Goal: Task Accomplishment & Management: Manage account settings

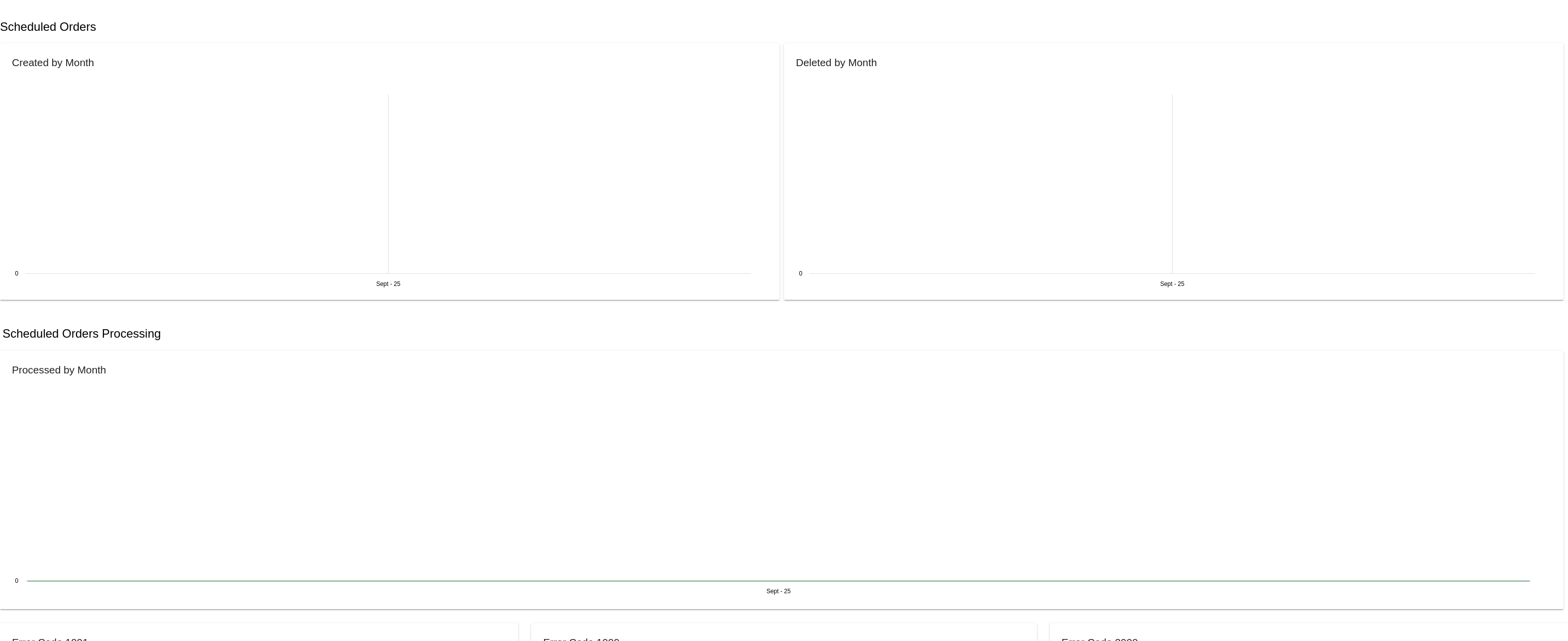
scroll to position [149, 0]
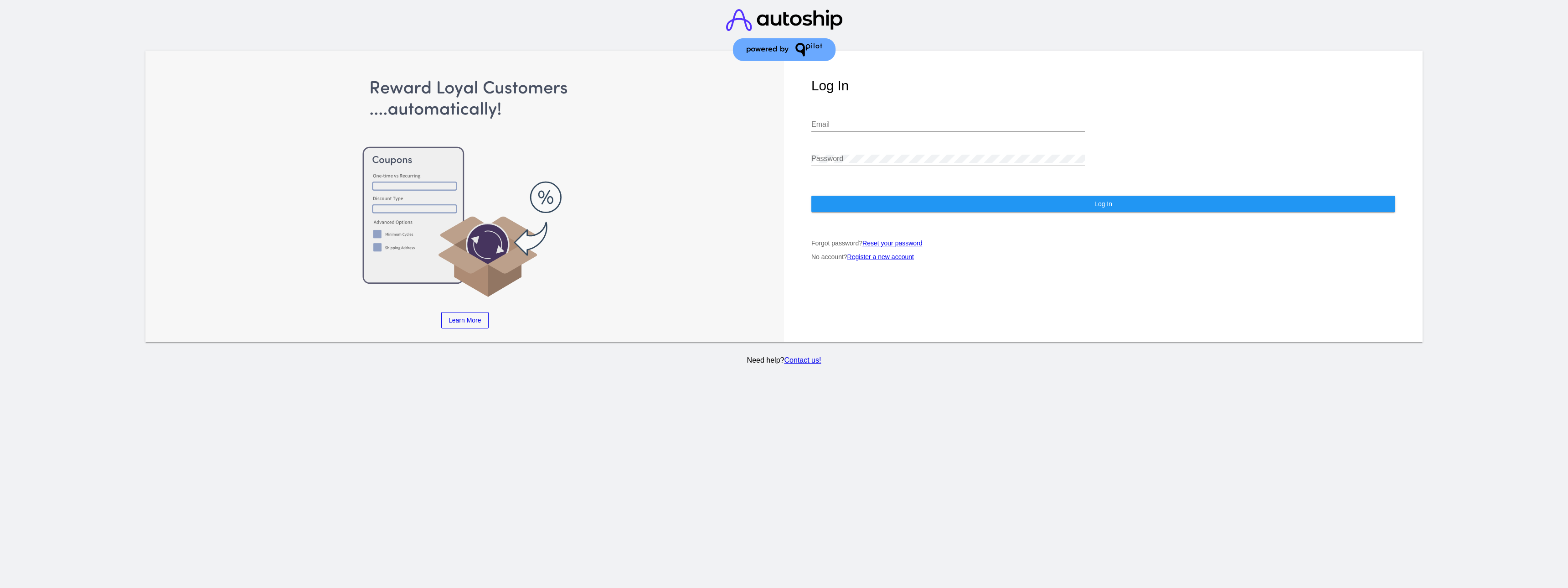
type input "[EMAIL_ADDRESS][DOMAIN_NAME]"
click at [923, 195] on button "Log In" at bounding box center [1103, 203] width 584 height 17
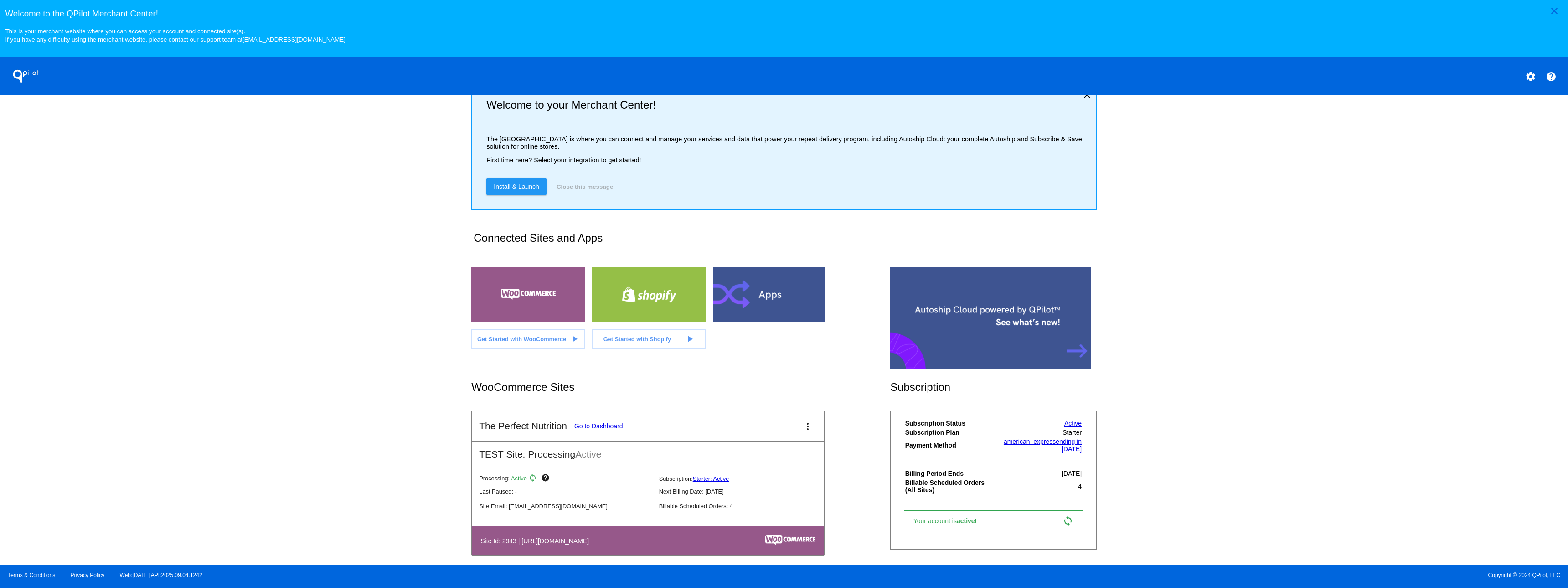
scroll to position [32, 0]
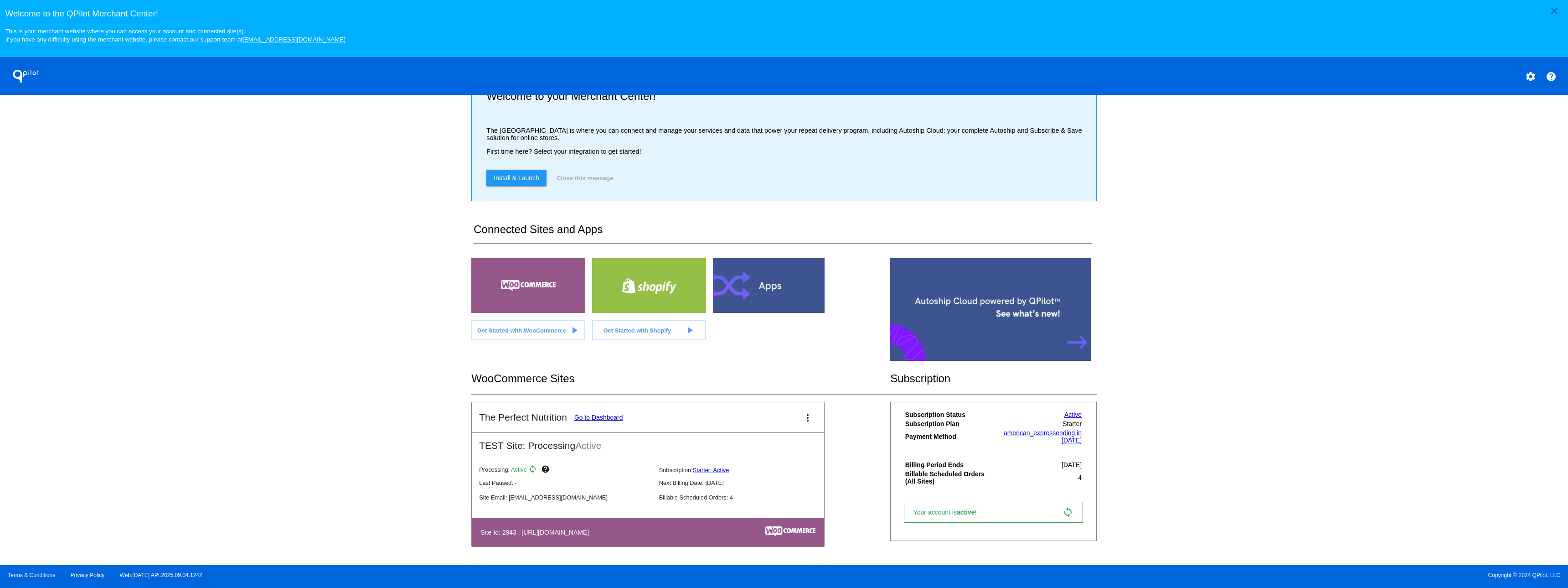
click at [1064, 416] on link "Active" at bounding box center [1073, 415] width 18 height 7
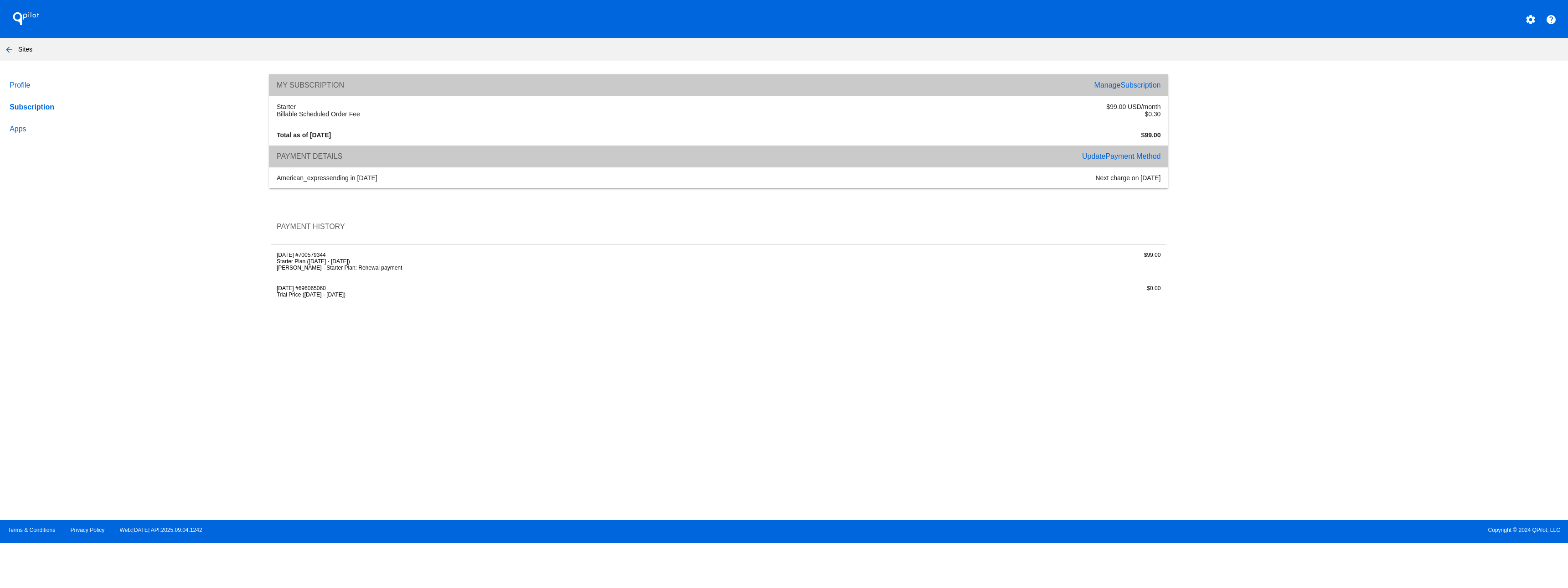
click at [1124, 86] on span "Subscription" at bounding box center [1140, 85] width 40 height 8
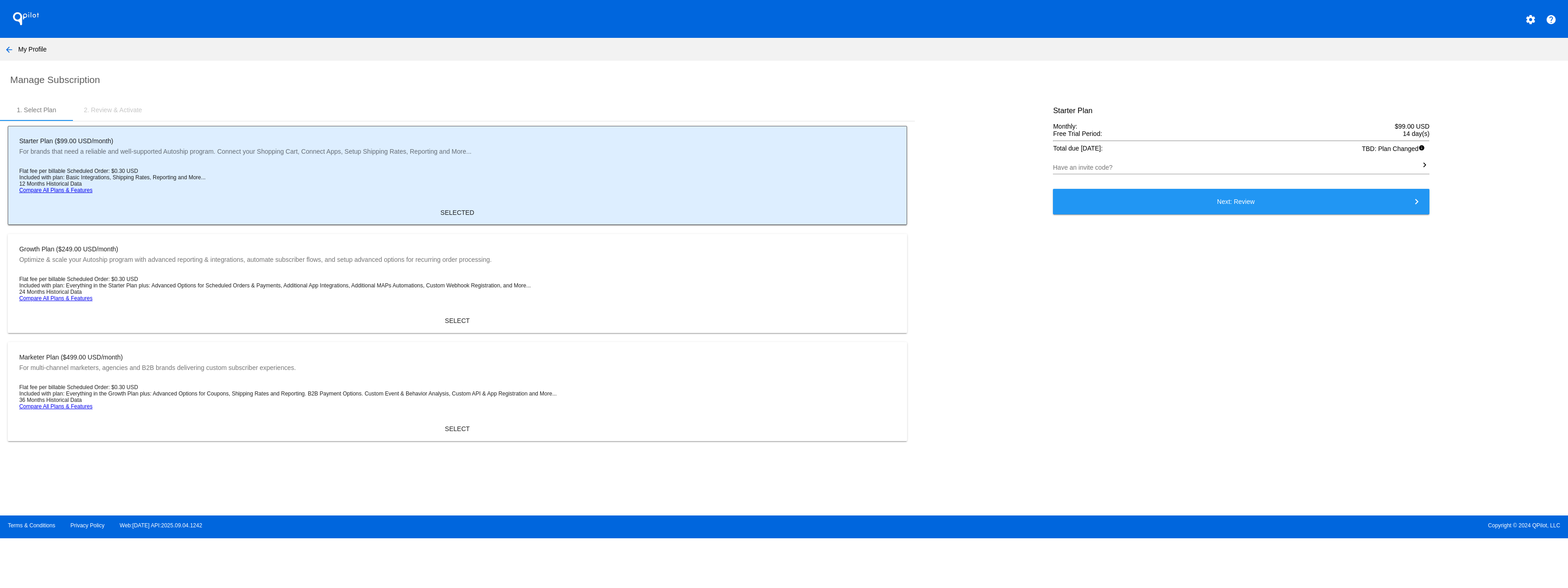
click at [1086, 170] on input "Have an invite code?" at bounding box center [1236, 167] width 367 height 7
click at [1047, 169] on div "Starter Plan Monthly: $99.00 USD Free Trial Period: 14 day(s) Total due today: …" at bounding box center [1241, 272] width 392 height 347
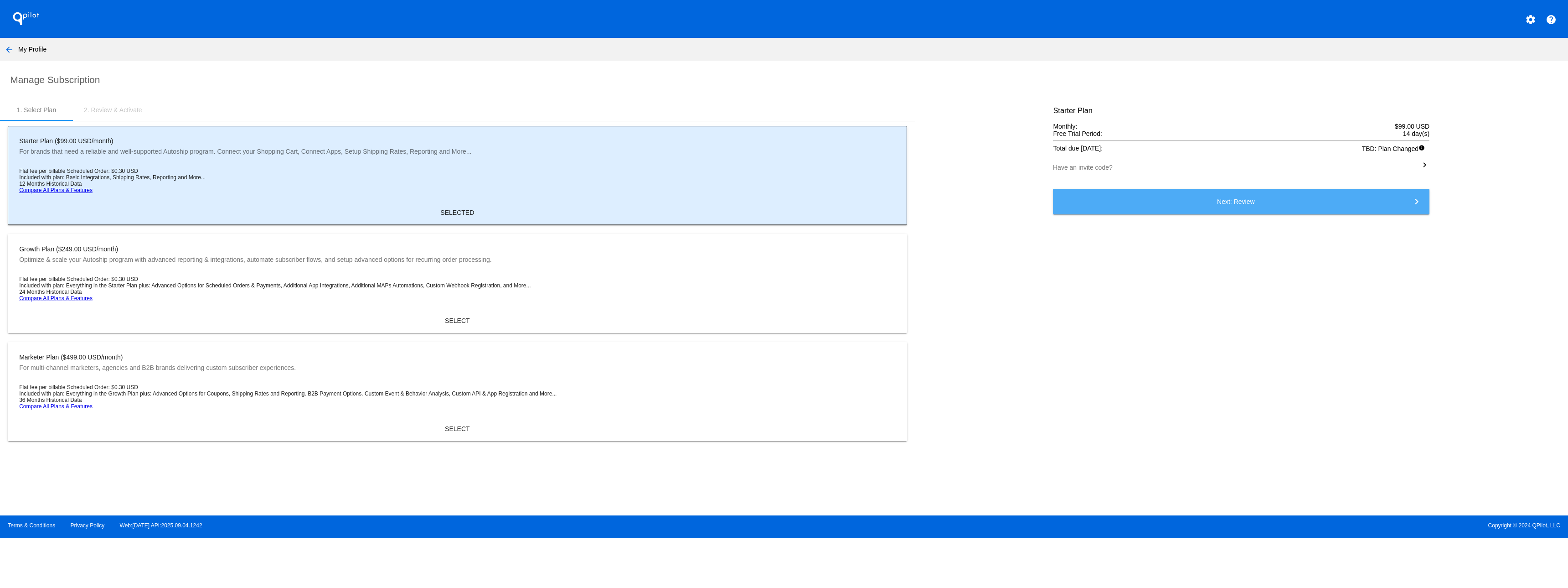
click at [1193, 205] on button "Next: Review keyboard_arrow_right" at bounding box center [1242, 201] width 377 height 26
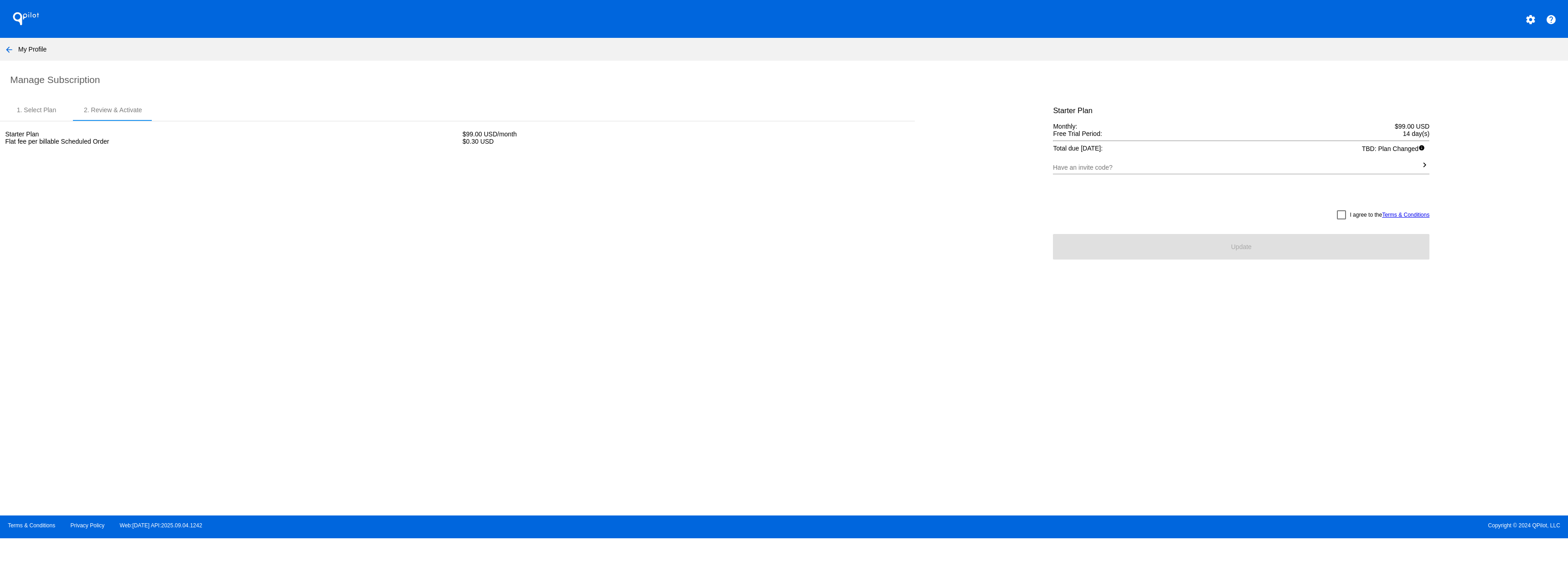
click at [7, 49] on mat-icon "arrow_back" at bounding box center [9, 49] width 11 height 11
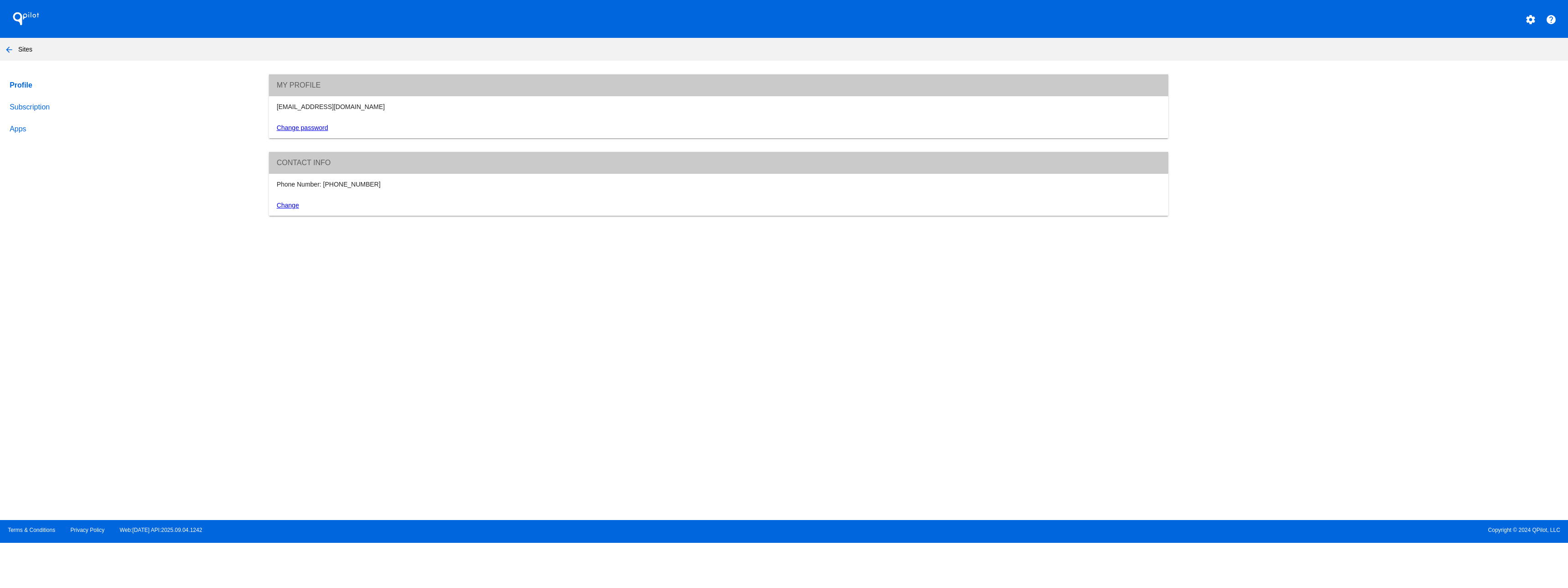
click at [27, 107] on link "Subscription" at bounding box center [130, 107] width 245 height 22
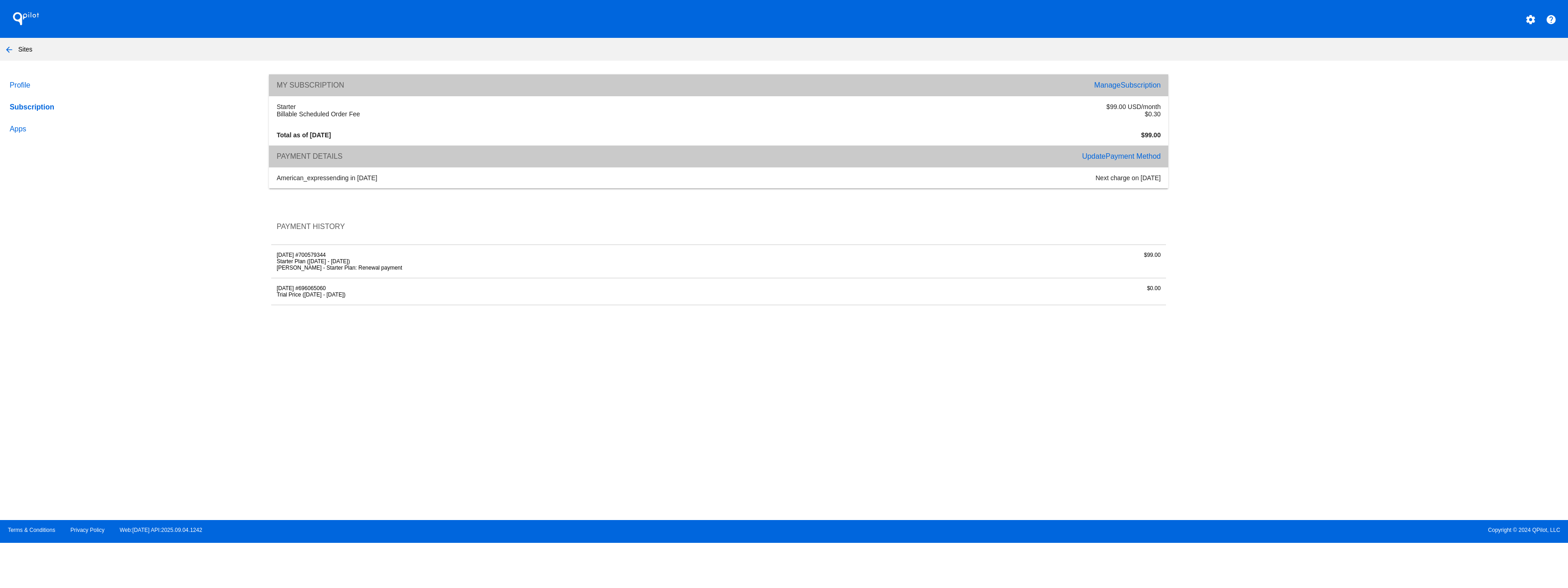
click at [1528, 18] on mat-icon "settings" at bounding box center [1530, 19] width 11 height 11
click at [1490, 23] on span "My Account" at bounding box center [1498, 24] width 38 height 8
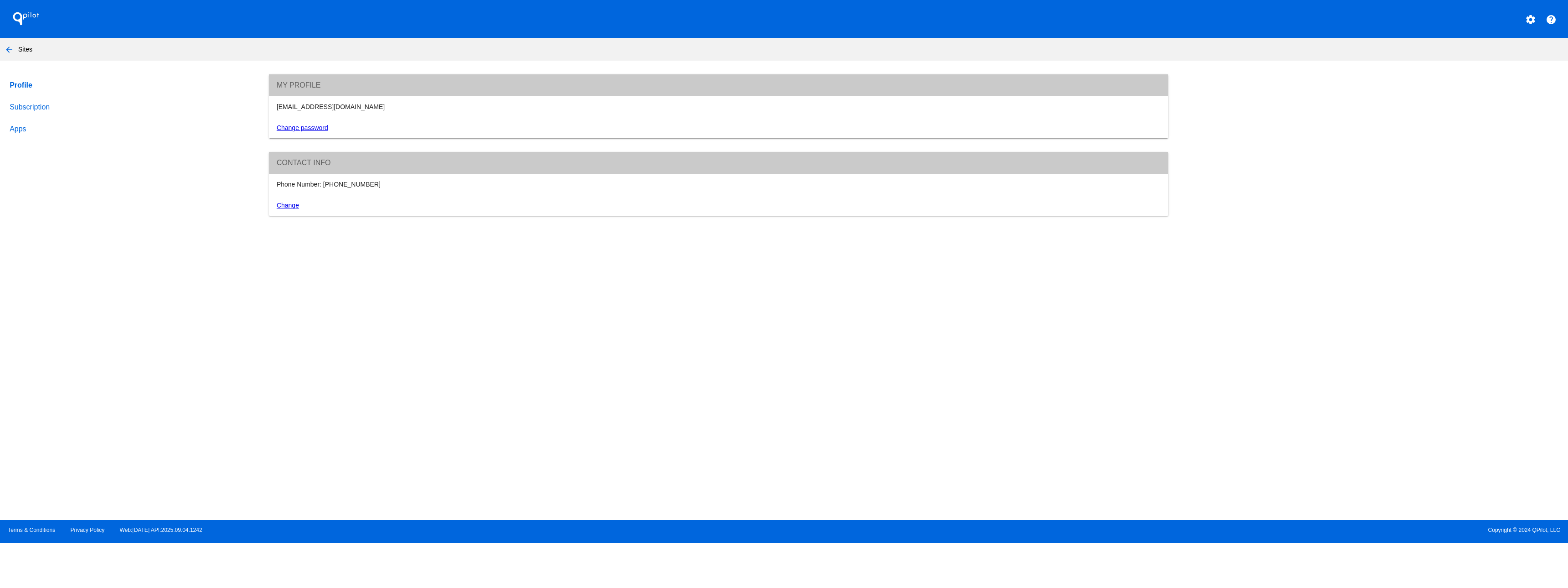
click at [9, 48] on mat-icon "arrow_back" at bounding box center [9, 49] width 11 height 11
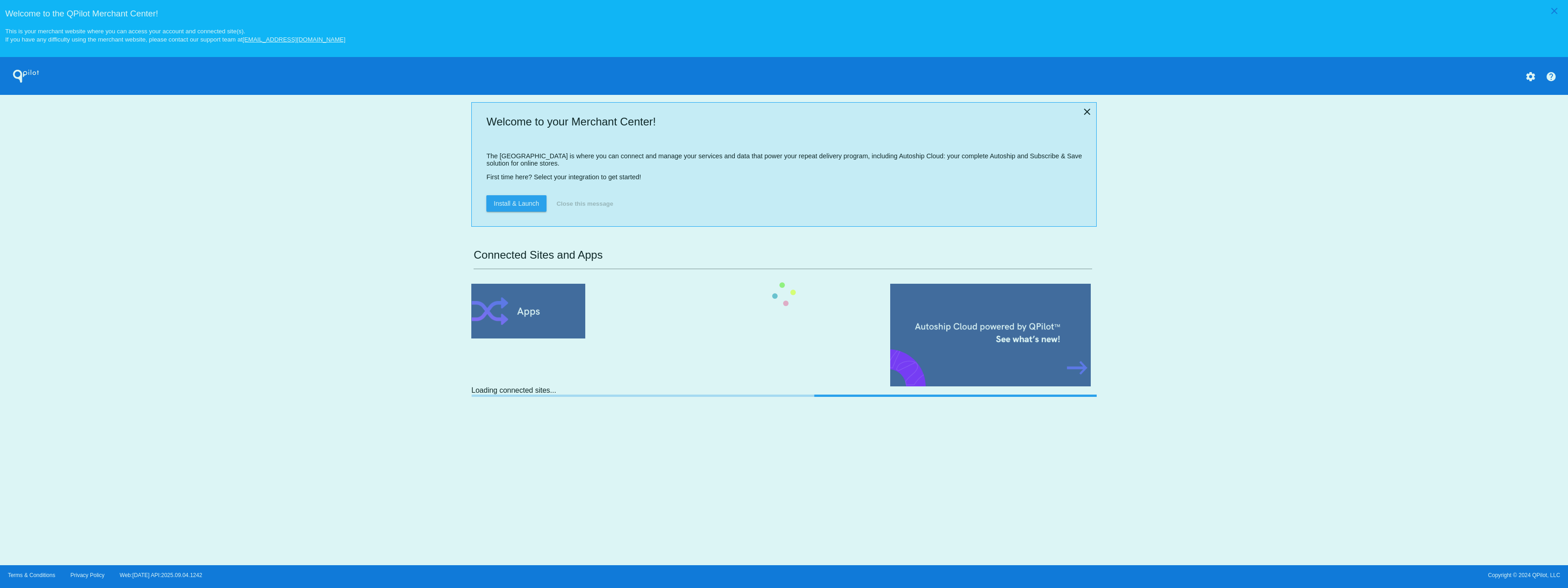
click at [1550, 79] on div "close Welcome to the [GEOGRAPHIC_DATA]! This is your merchant website where you…" at bounding box center [784, 283] width 1568 height 565
click at [1554, 14] on div "close Welcome to the [GEOGRAPHIC_DATA]! This is your merchant website where you…" at bounding box center [784, 283] width 1568 height 565
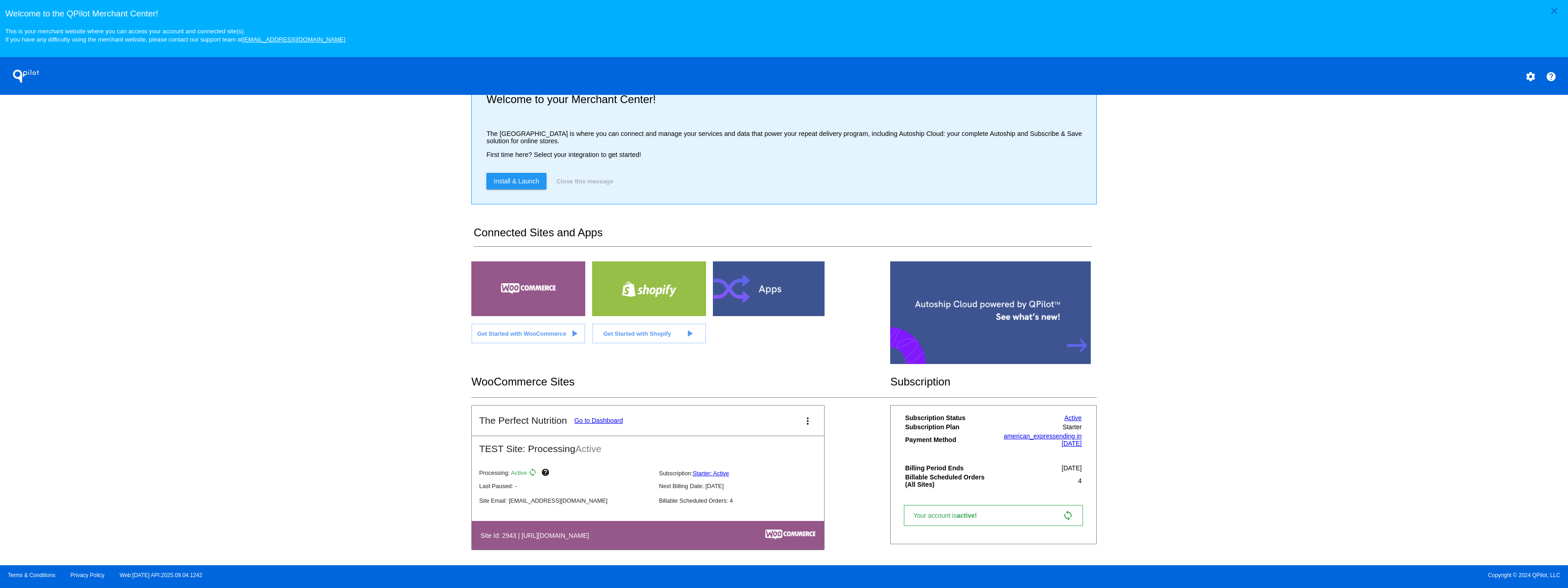
scroll to position [32, 0]
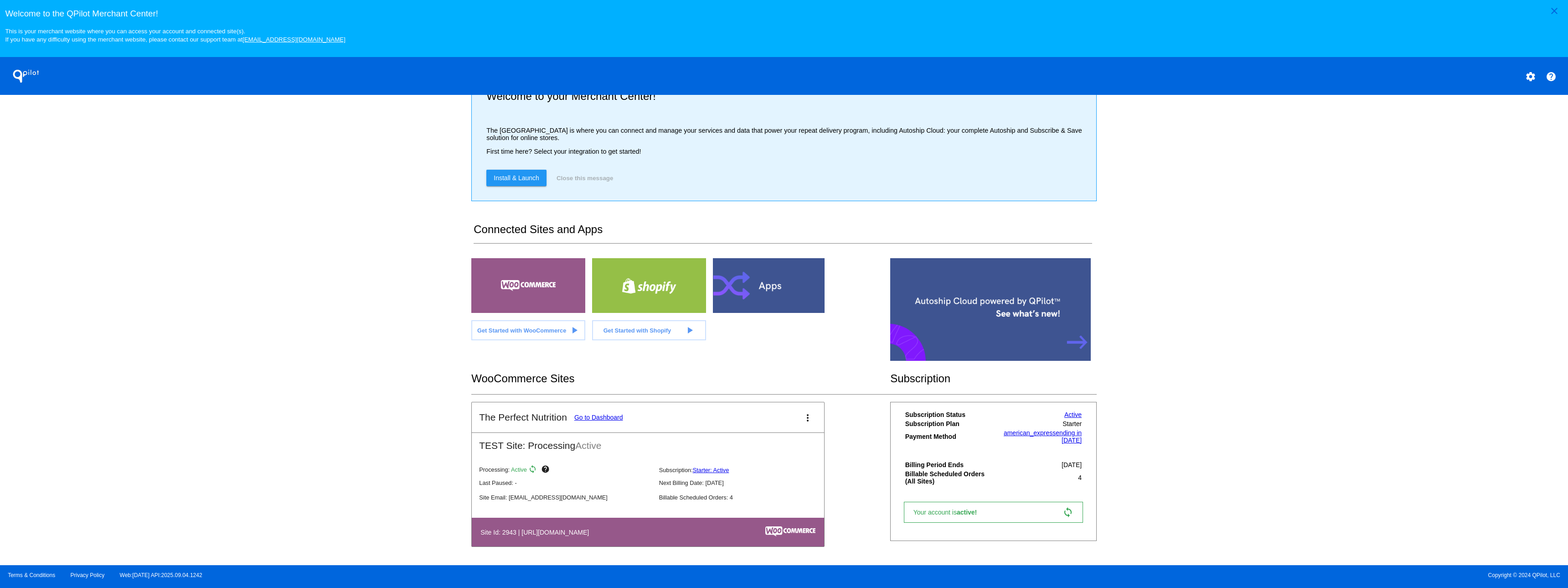
click at [802, 419] on mat-icon "more_vert" at bounding box center [808, 417] width 11 height 11
click at [775, 465] on span "pause processing" at bounding box center [780, 467] width 50 height 7
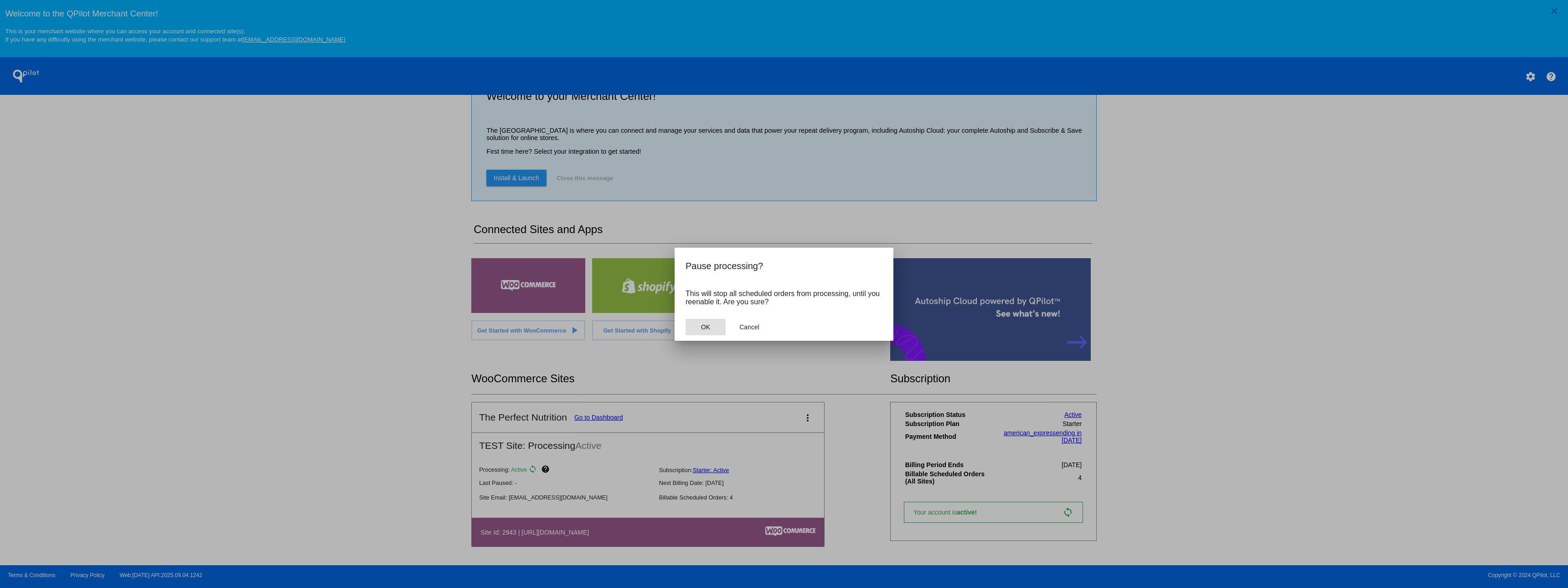
click at [708, 327] on span "OK" at bounding box center [706, 327] width 9 height 7
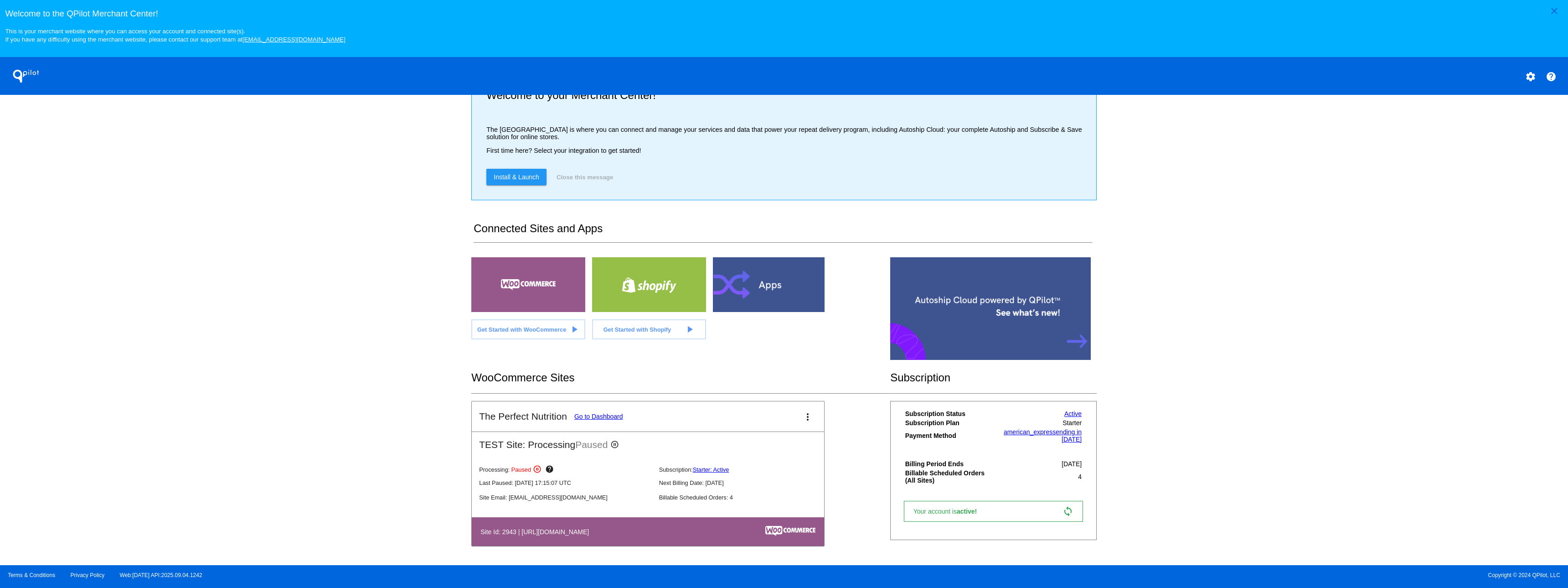
click at [1550, 77] on mat-icon "help" at bounding box center [1550, 77] width 11 height 11
click at [802, 414] on mat-icon "more_vert" at bounding box center [808, 416] width 11 height 11
click at [768, 486] on span "delete site" at bounding box center [766, 489] width 29 height 7
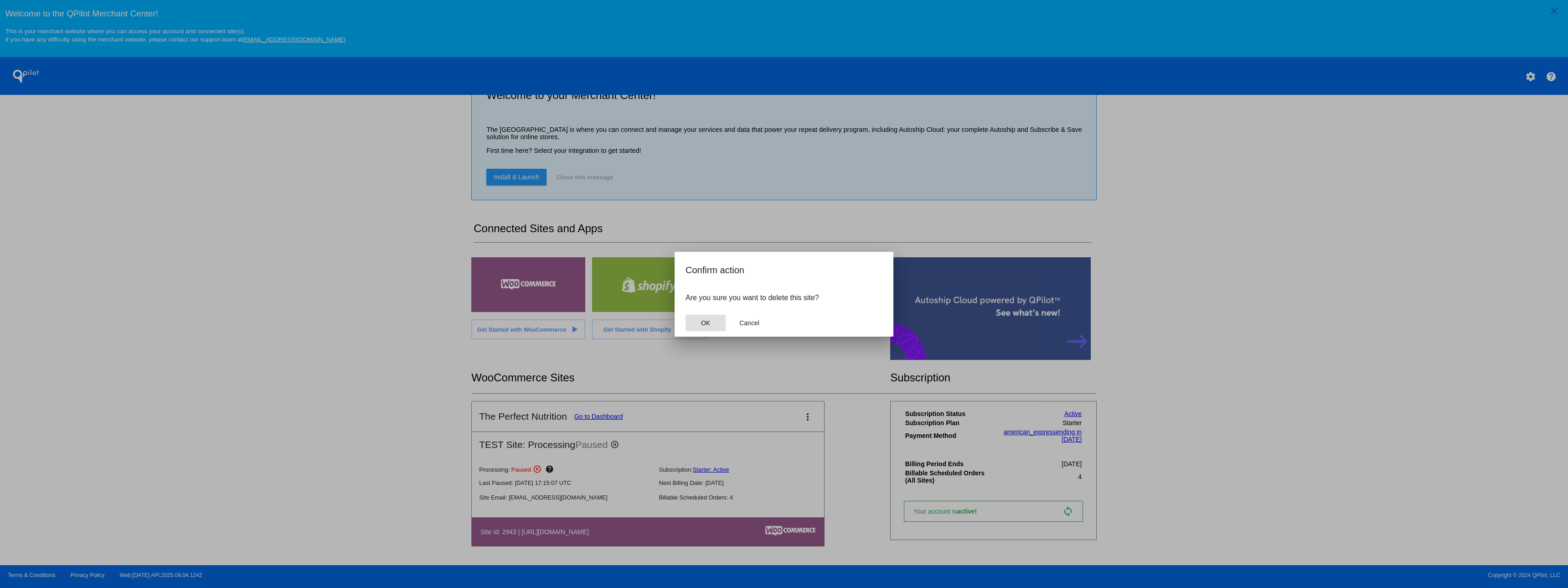
click at [705, 320] on span "OK" at bounding box center [706, 323] width 9 height 7
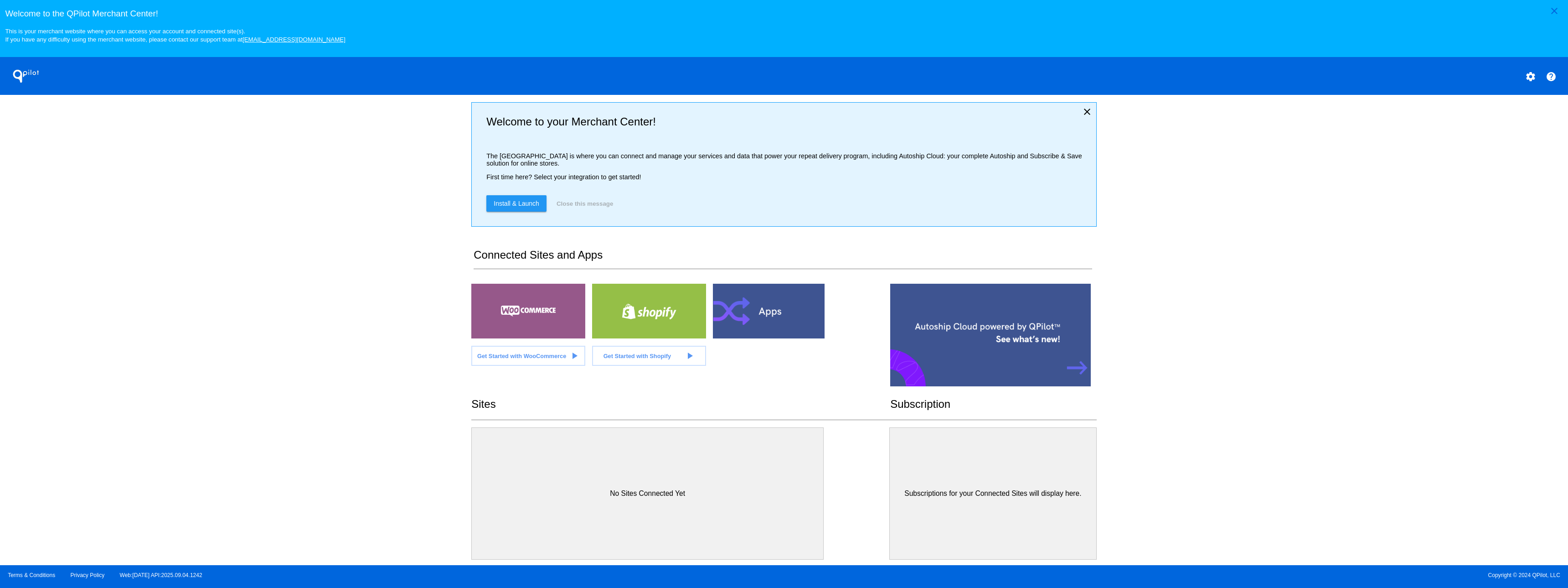
click at [1179, 324] on div "close Welcome to the [GEOGRAPHIC_DATA]! This is your merchant website where you…" at bounding box center [784, 283] width 1568 height 565
click at [1532, 80] on mat-icon "settings" at bounding box center [1530, 77] width 11 height 11
click at [1497, 82] on span "My Account" at bounding box center [1498, 83] width 38 height 8
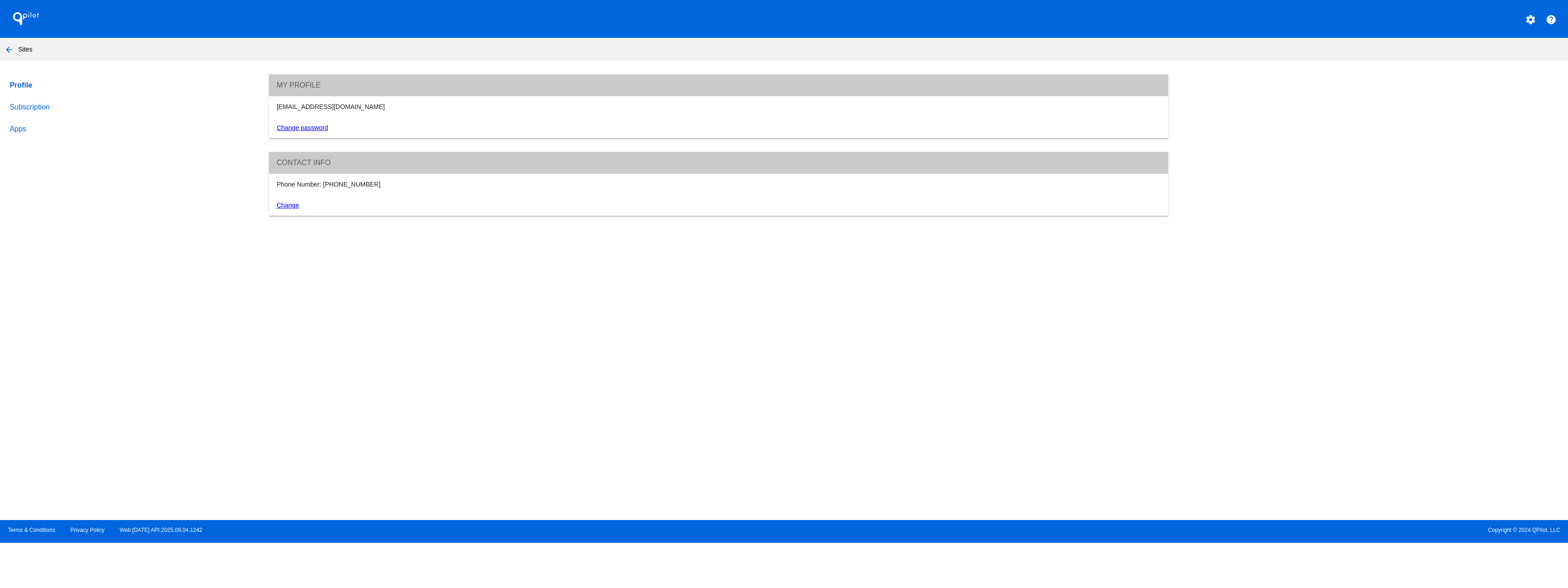
click at [41, 108] on link "Subscription" at bounding box center [130, 107] width 245 height 22
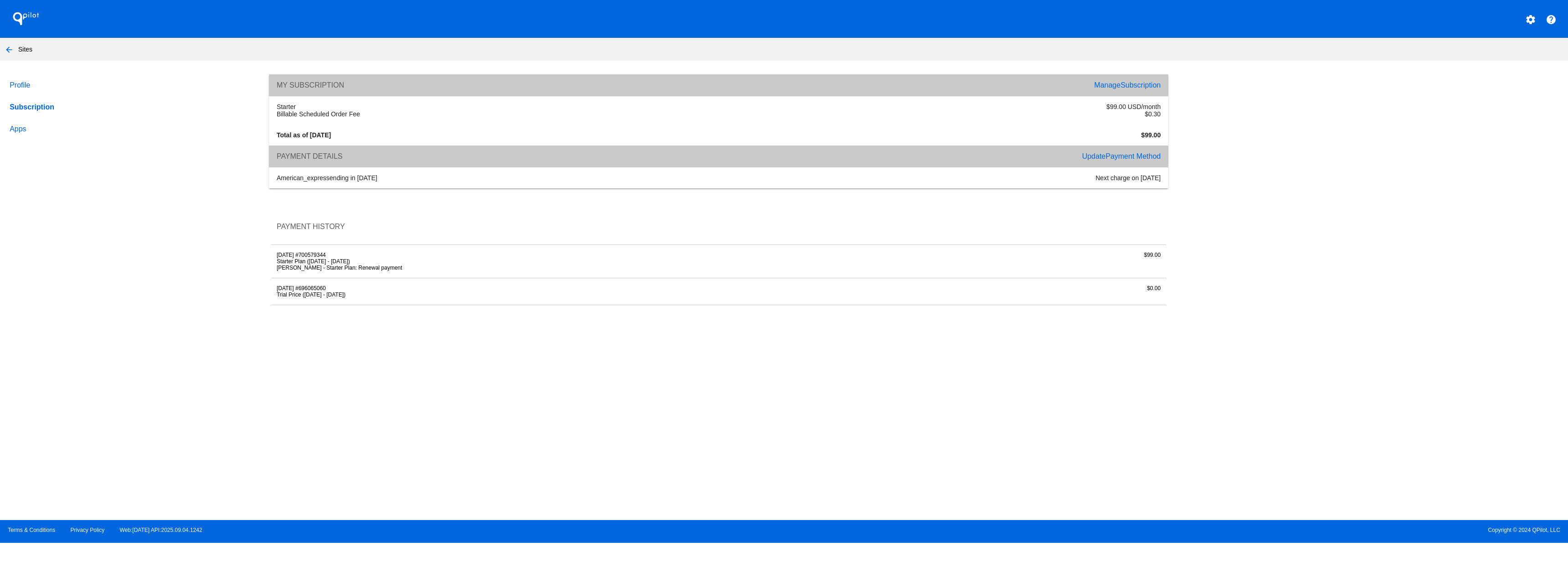
click at [18, 124] on link "Apps" at bounding box center [130, 129] width 245 height 22
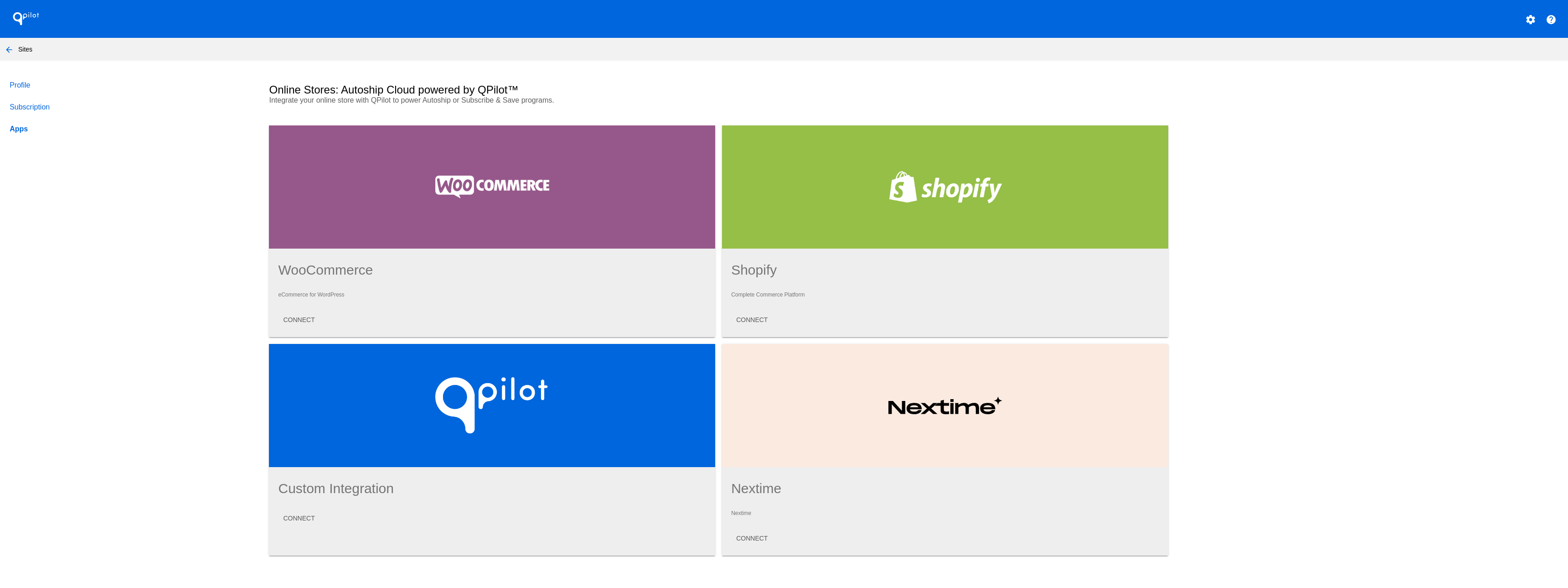
click at [25, 88] on link "Profile" at bounding box center [130, 85] width 245 height 22
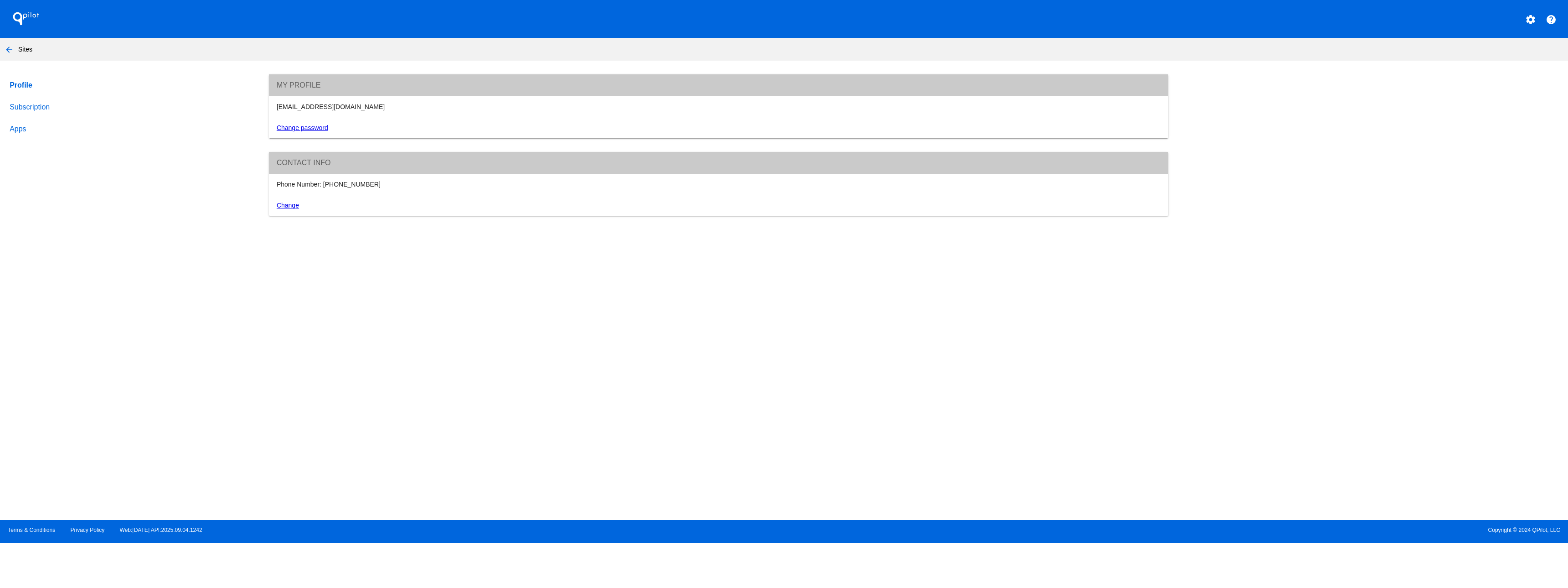
click at [18, 46] on link "arrow_back" at bounding box center [9, 49] width 18 height 7
